Goal: Task Accomplishment & Management: Manage account settings

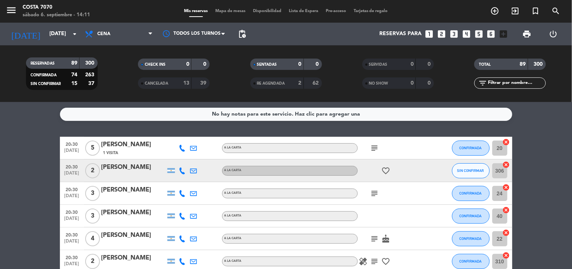
click at [507, 83] on input "text" at bounding box center [516, 83] width 58 height 8
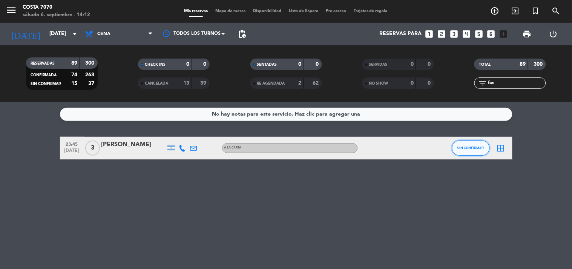
click at [478, 148] on span "SIN CONFIRMAR" at bounding box center [471, 148] width 27 height 4
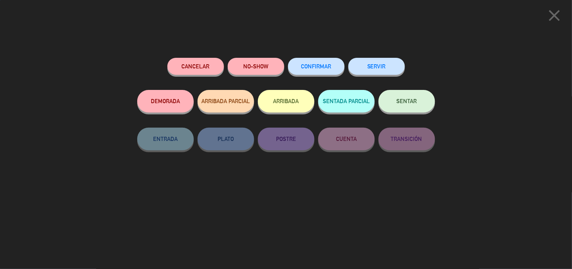
click at [330, 69] on button "CONFIRMAR" at bounding box center [316, 66] width 57 height 17
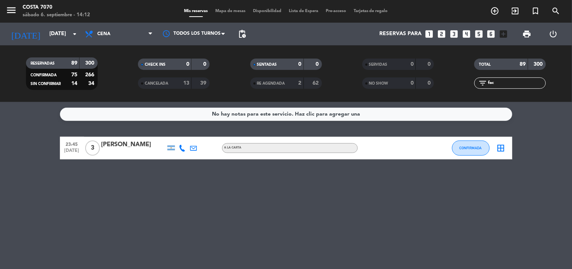
drag, startPoint x: 507, startPoint y: 82, endPoint x: 245, endPoint y: 67, distance: 262.2
click at [246, 69] on div "RESERVADAS 89 300 CONFIRMADA 75 266 SIN CONFIRMAR 14 34 CHECK INS 0 0 CANCELADA…" at bounding box center [286, 73] width 572 height 41
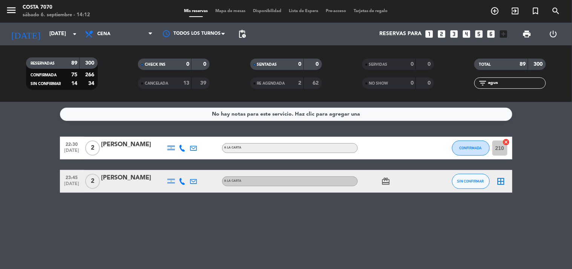
type input "agus"
click at [454, 179] on button "SIN CONFIRMAR" at bounding box center [471, 181] width 38 height 15
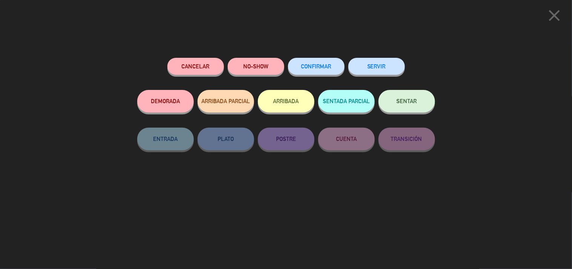
click at [324, 67] on span "CONFIRMAR" at bounding box center [316, 66] width 30 height 6
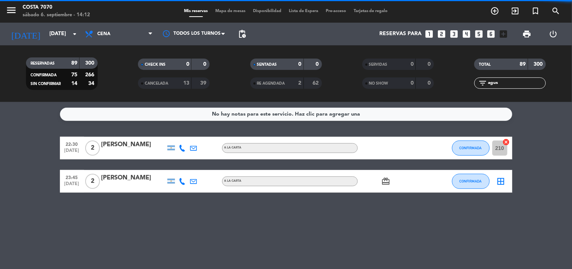
click at [511, 80] on input "agus" at bounding box center [516, 83] width 58 height 8
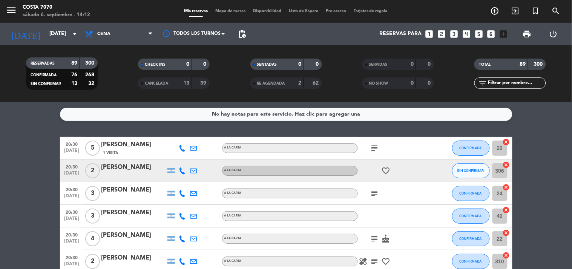
click at [82, 34] on span "Cena" at bounding box center [118, 34] width 75 height 17
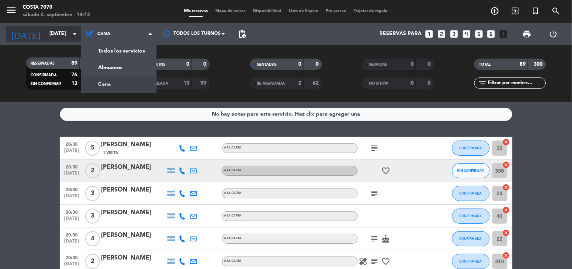
click at [46, 32] on input "[DATE]" at bounding box center [82, 34] width 72 height 14
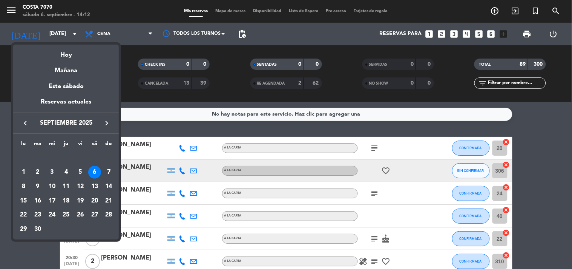
drag, startPoint x: 103, startPoint y: 172, endPoint x: 108, endPoint y: 147, distance: 25.0
click at [103, 172] on div "7" at bounding box center [109, 172] width 13 height 13
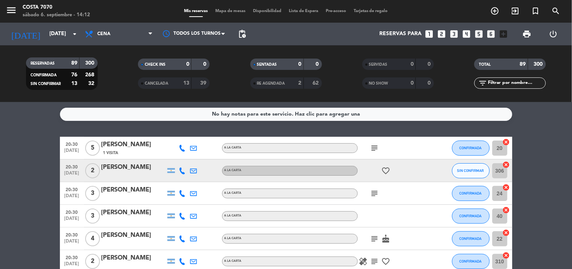
type input "dom. 7 sep."
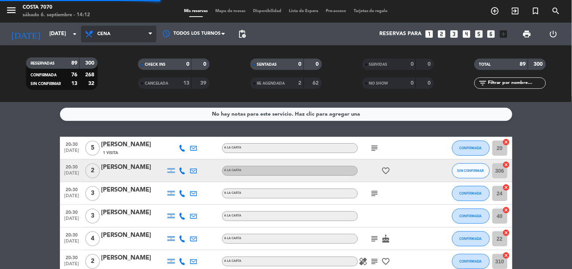
click at [117, 30] on span "Cena" at bounding box center [118, 34] width 75 height 17
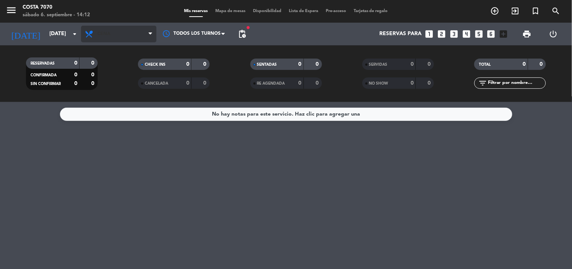
click at [121, 38] on span "Cena" at bounding box center [118, 34] width 75 height 17
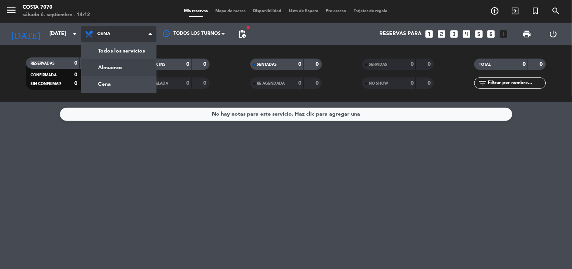
click at [129, 70] on div "menu Costa 7070 sábado 6. septiembre - 14:12 Mis reservas Mapa de mesas Disponi…" at bounding box center [286, 51] width 572 height 102
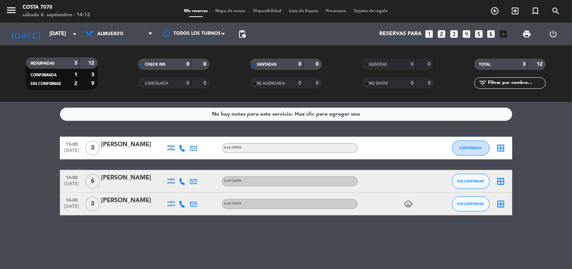
click at [180, 176] on div at bounding box center [182, 181] width 11 height 22
click at [184, 182] on icon at bounding box center [182, 181] width 7 height 7
click at [175, 167] on span "Copiar" at bounding box center [175, 168] width 16 height 8
click at [148, 190] on div "14:00 sep. 7 6 Marina Lautence +5491131995136 Copiar content_paste | A LA CARTA…" at bounding box center [286, 181] width 453 height 23
click at [148, 181] on div "Marina Lautence" at bounding box center [133, 178] width 64 height 10
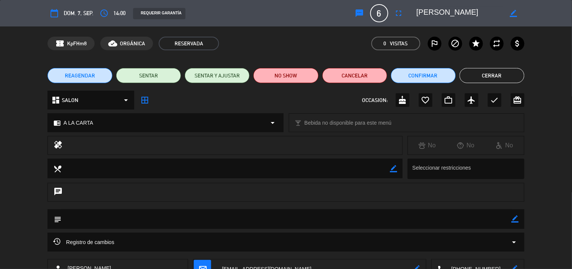
click at [357, 14] on icon "sms" at bounding box center [359, 13] width 9 height 9
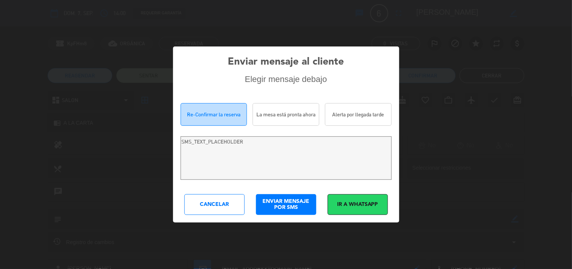
type textarea "Hi Marina Lautence! We are writing to re-confirm your reservation at Costa 7070…"
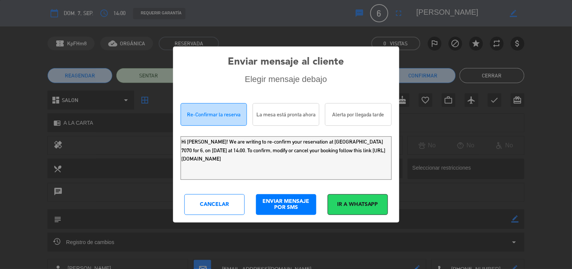
drag, startPoint x: 314, startPoint y: 161, endPoint x: 0, endPoint y: 28, distance: 341.6
click at [0, 55] on div "Enviar mensaje al cliente Elegir mensaje debajo Re-Confirmar la reserva La mesa…" at bounding box center [286, 134] width 572 height 269
click at [202, 209] on div "Cancelar" at bounding box center [214, 204] width 60 height 21
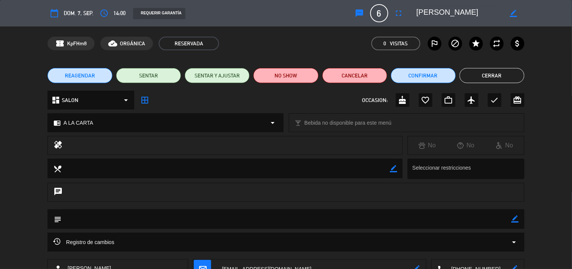
click at [484, 72] on button "Cerrar" at bounding box center [492, 75] width 65 height 15
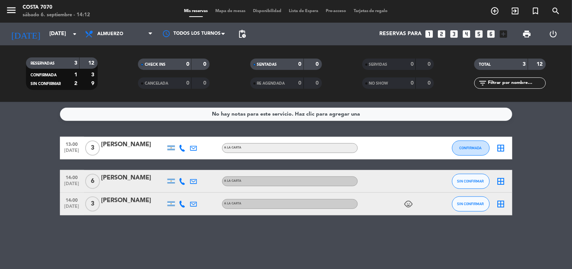
click at [179, 208] on div at bounding box center [182, 203] width 11 height 22
click at [179, 205] on icon at bounding box center [182, 203] width 7 height 7
click at [186, 191] on span "content_paste" at bounding box center [189, 191] width 6 height 6
click at [134, 204] on div "Quiñones Gabriela" at bounding box center [133, 200] width 64 height 10
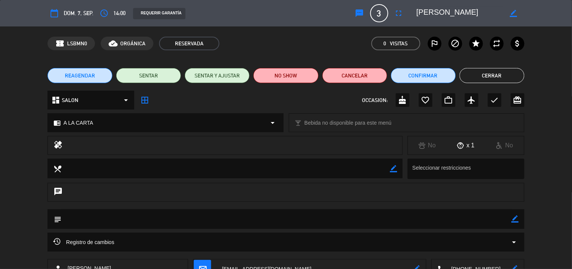
click at [363, 11] on icon "sms" at bounding box center [359, 13] width 9 height 9
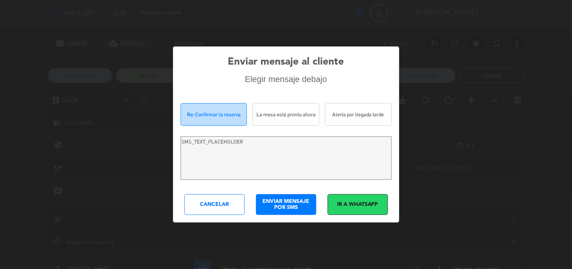
type textarea "Hola Quiñones Gabriela! Estamos escribiendo para re-confirmar su reserva en Cos…"
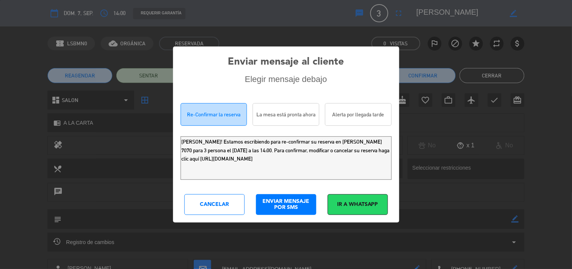
drag, startPoint x: 344, startPoint y: 166, endPoint x: 0, endPoint y: 97, distance: 350.8
click at [0, 99] on div "Enviar mensaje al cliente Elegir mensaje debajo Re-Confirmar la reserva La mesa…" at bounding box center [286, 134] width 572 height 269
click at [206, 197] on div "Cancelar" at bounding box center [214, 204] width 60 height 21
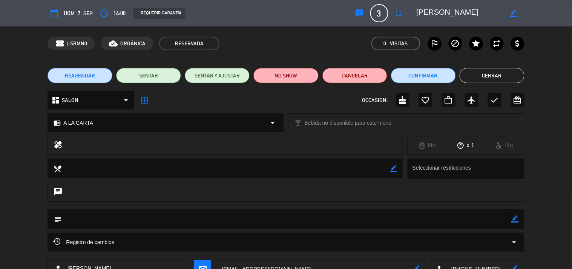
click at [473, 71] on button "Cerrar" at bounding box center [492, 75] width 65 height 15
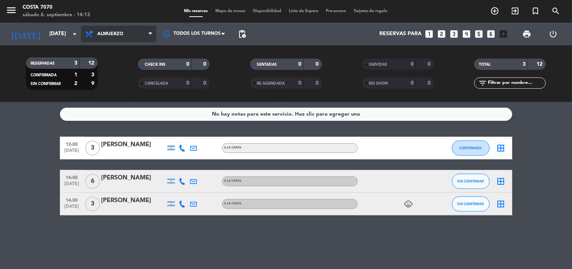
click at [97, 31] on span "Almuerzo" at bounding box center [118, 34] width 75 height 17
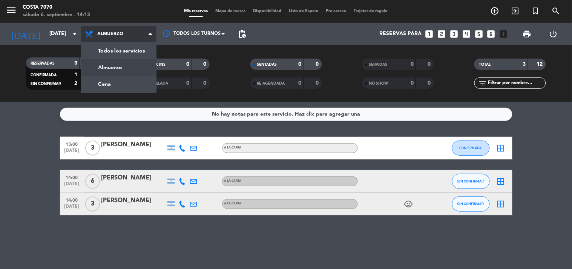
click at [130, 83] on div "menu Costa 7070 sábado 6. septiembre - 14:13 Mis reservas Mapa de mesas Disponi…" at bounding box center [286, 51] width 572 height 102
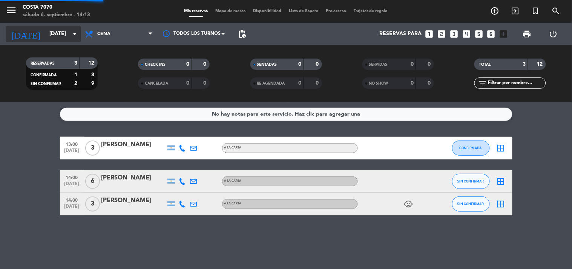
click at [62, 31] on input "dom. 7 sep." at bounding box center [82, 34] width 72 height 14
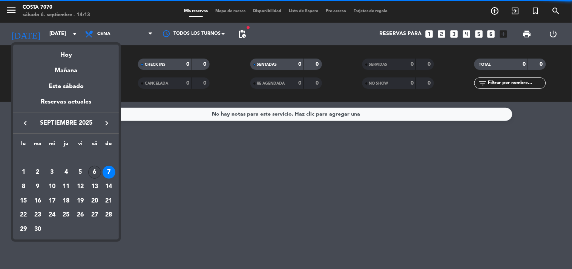
click at [95, 175] on div "6" at bounding box center [94, 172] width 13 height 13
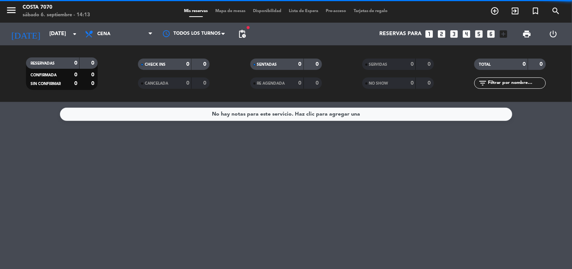
type input "[DATE]"
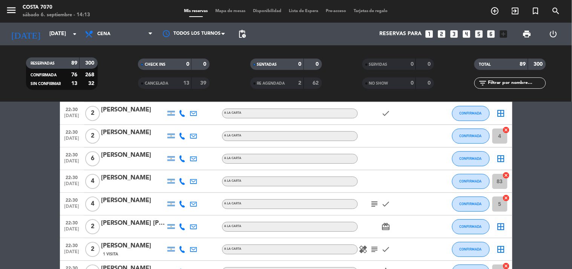
scroll to position [1509, 0]
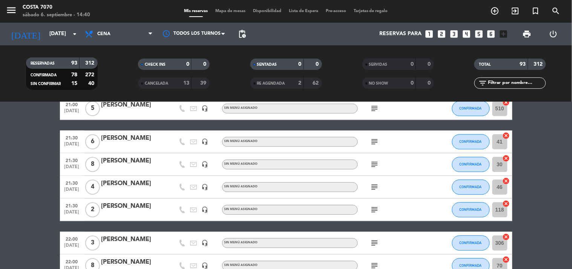
scroll to position [545, 0]
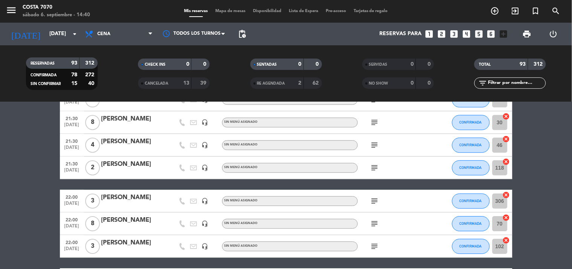
click at [373, 163] on icon "subject" at bounding box center [374, 167] width 9 height 9
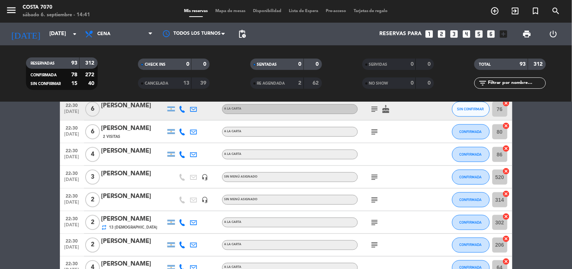
scroll to position [880, 0]
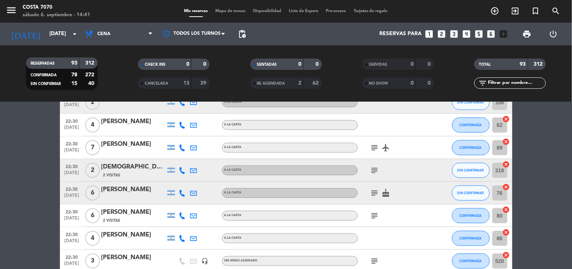
click at [378, 145] on icon "subject" at bounding box center [374, 147] width 9 height 9
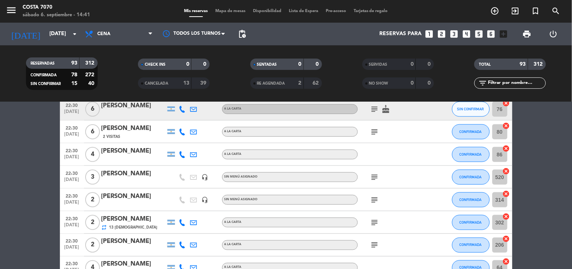
scroll to position [1006, 0]
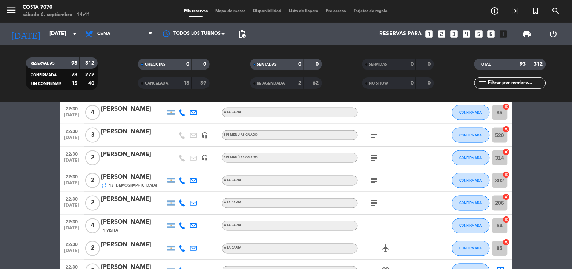
click at [376, 180] on icon "subject" at bounding box center [374, 180] width 9 height 9
click at [373, 178] on icon "subject" at bounding box center [374, 180] width 9 height 9
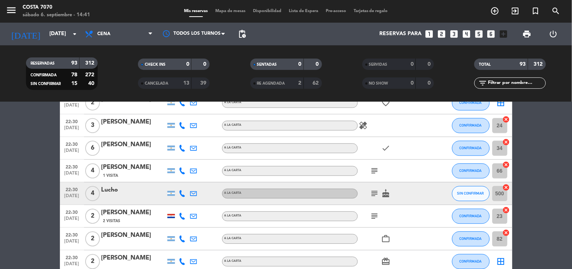
scroll to position [1215, 0]
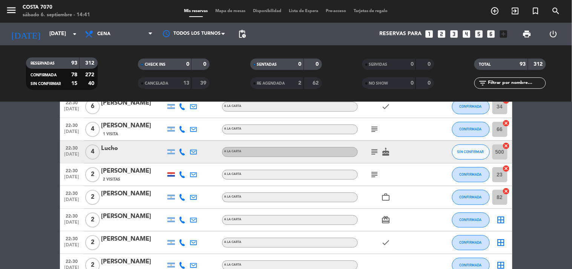
click at [177, 150] on div at bounding box center [182, 151] width 11 height 22
click at [179, 149] on icon at bounding box center [182, 151] width 7 height 7
click at [186, 138] on span "content_paste" at bounding box center [189, 139] width 6 height 6
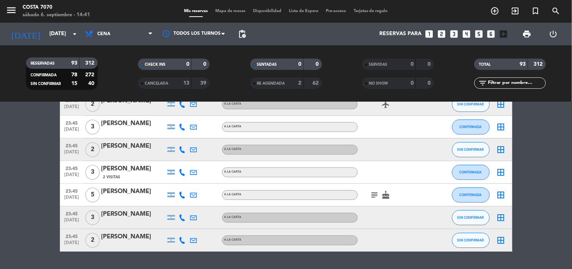
scroll to position [2074, 0]
